Goal: Information Seeking & Learning: Learn about a topic

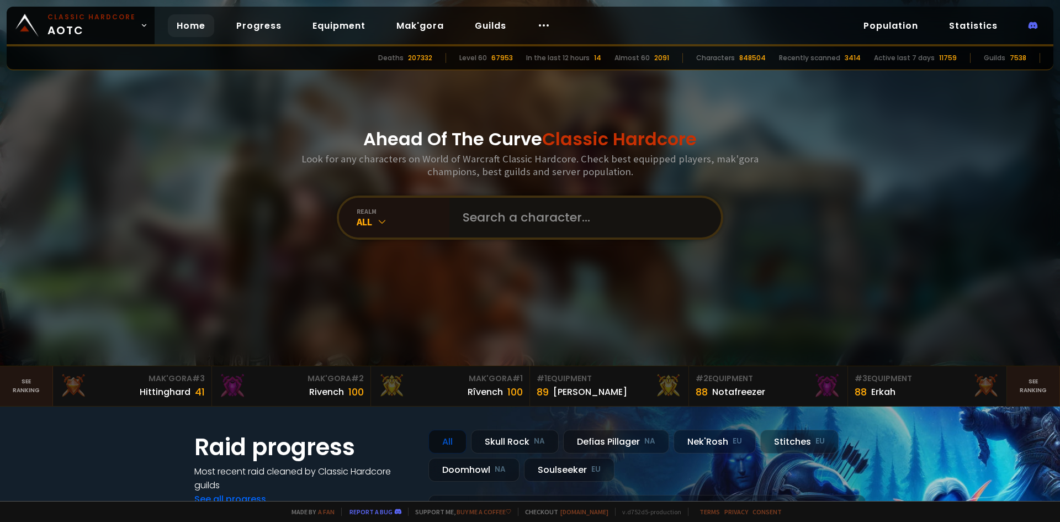
click at [517, 224] on input "text" at bounding box center [582, 218] width 252 height 40
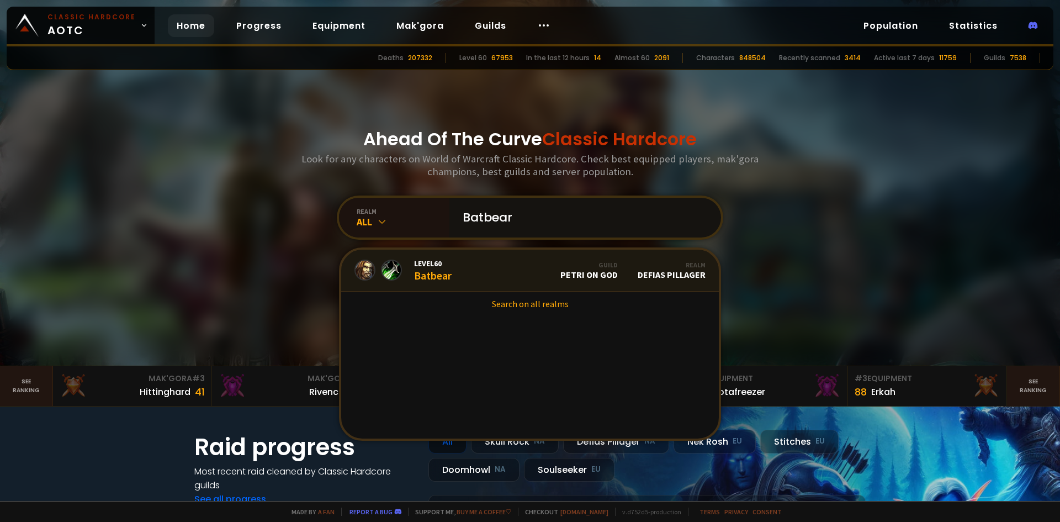
type input "Batbear"
click at [436, 275] on div "Level 60 Batbear" at bounding box center [433, 270] width 38 height 24
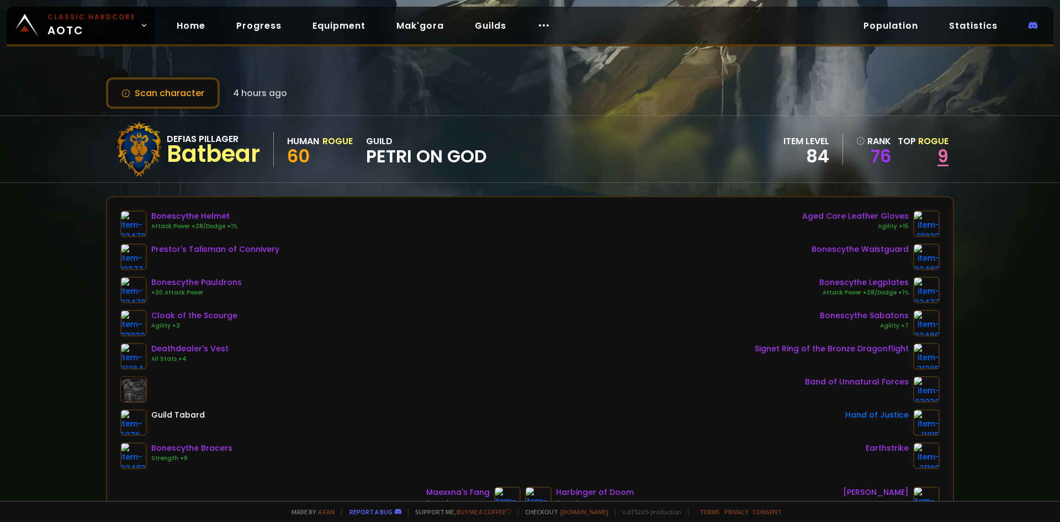
click at [937, 155] on link "9" at bounding box center [942, 156] width 11 height 25
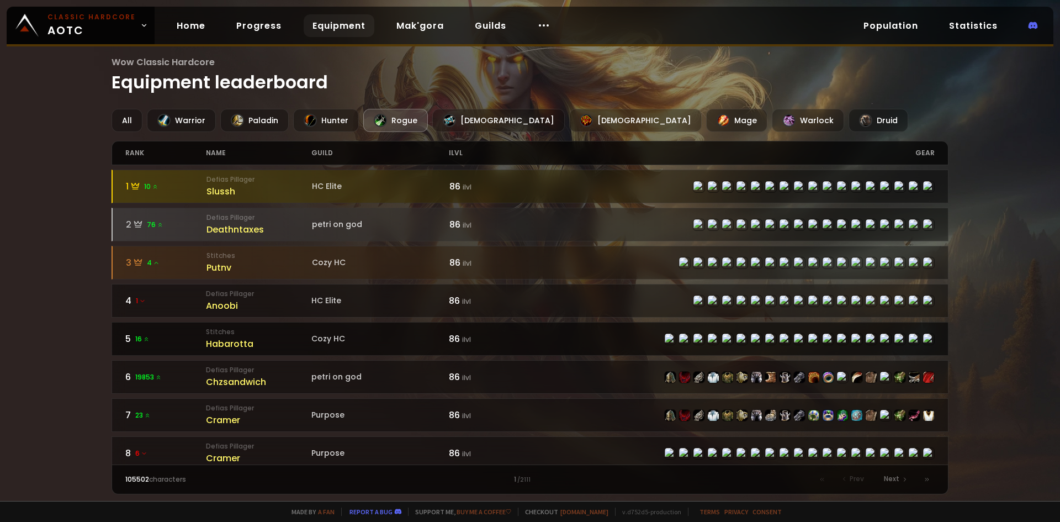
scroll to position [110, 0]
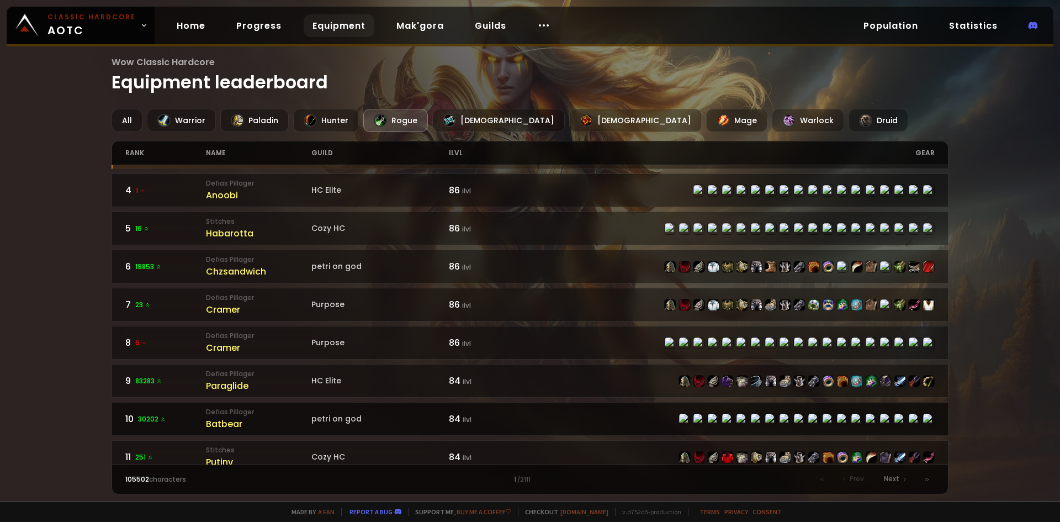
click at [182, 423] on div "10 30202" at bounding box center [165, 419] width 81 height 14
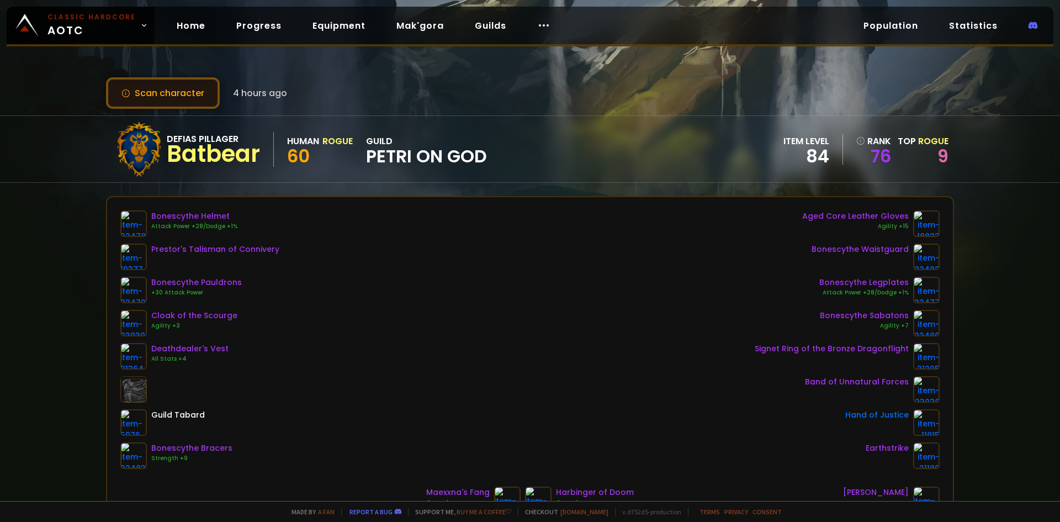
click at [162, 93] on button "Scan character" at bounding box center [163, 92] width 114 height 31
click at [937, 155] on link "9" at bounding box center [942, 156] width 11 height 25
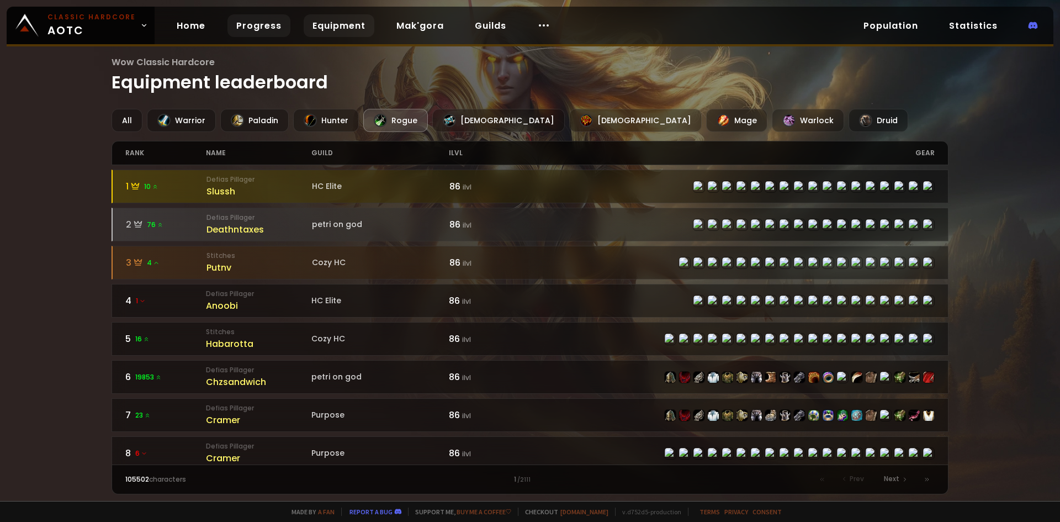
click at [234, 29] on link "Progress" at bounding box center [258, 25] width 63 height 23
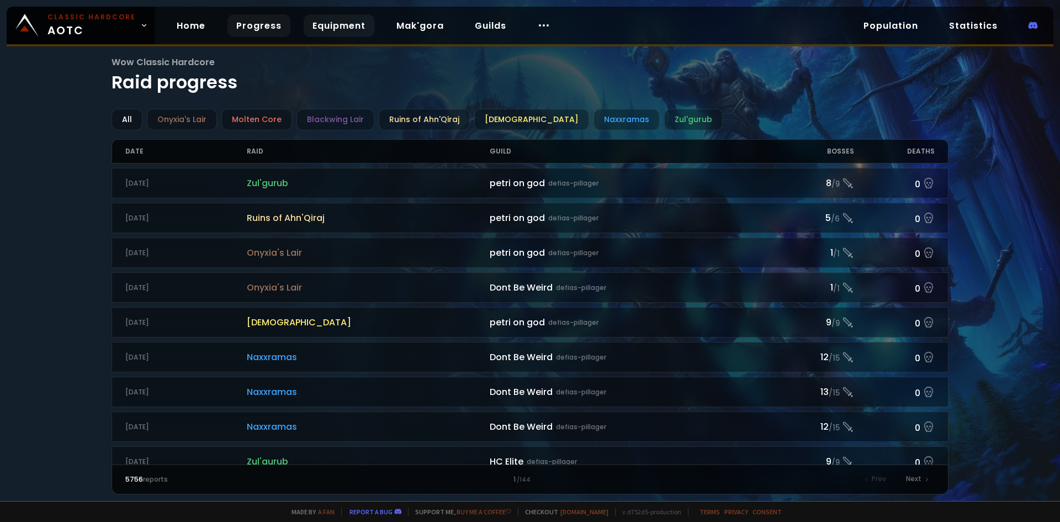
click at [321, 28] on link "Equipment" at bounding box center [339, 25] width 71 height 23
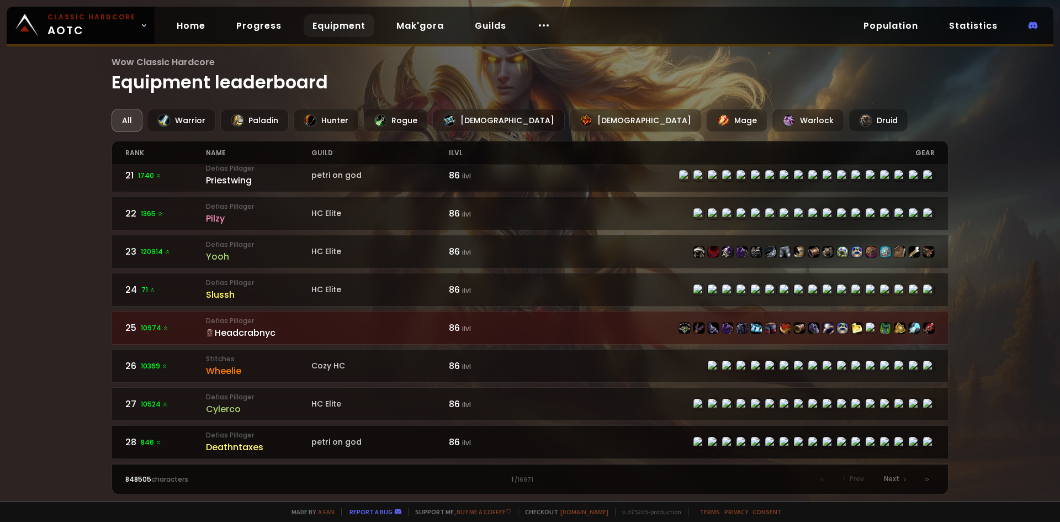
scroll to position [552, 0]
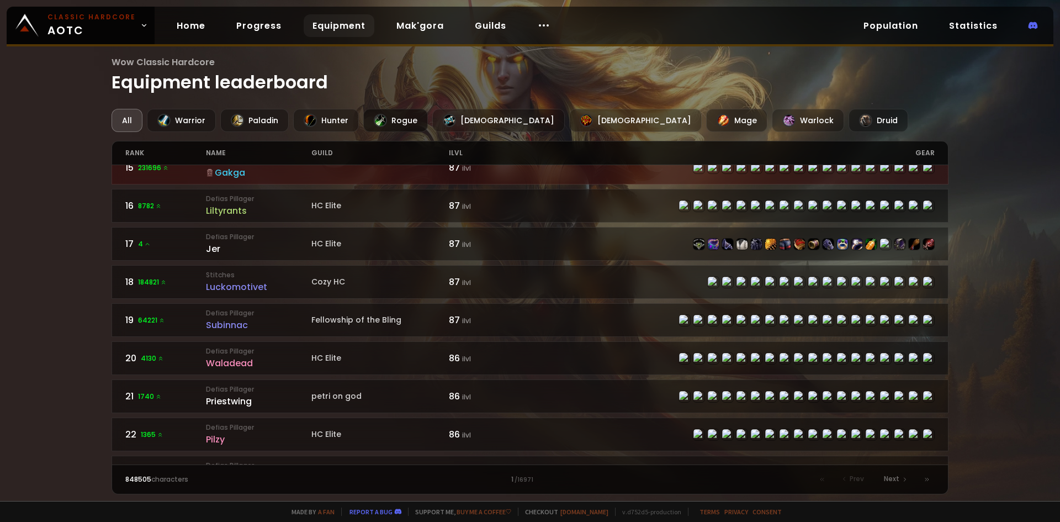
click at [409, 120] on div "Rogue" at bounding box center [395, 120] width 65 height 23
